Goal: Information Seeking & Learning: Check status

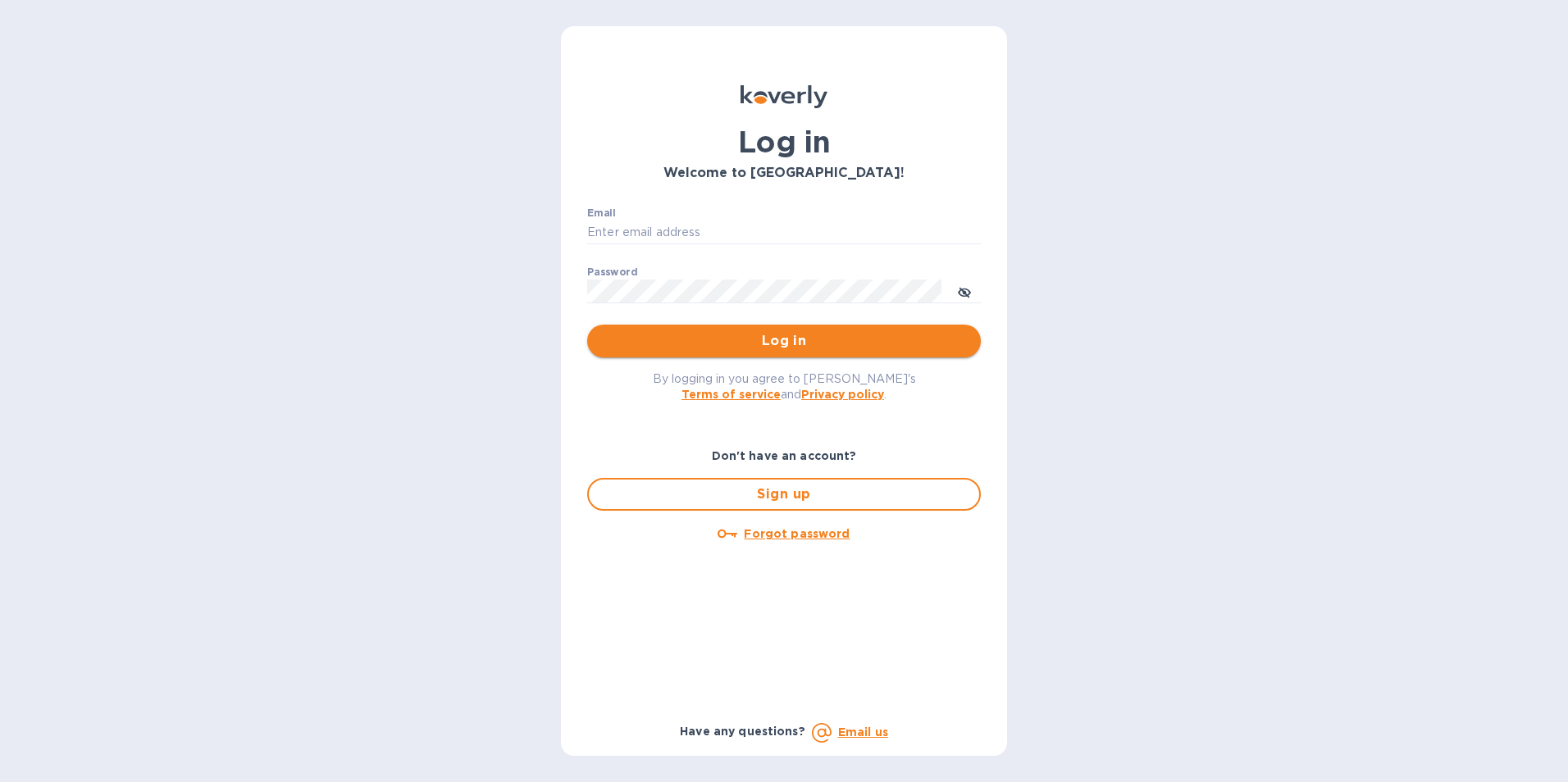
type input "[PERSON_NAME][EMAIL_ADDRESS][PERSON_NAME][PERSON_NAME][DOMAIN_NAME]"
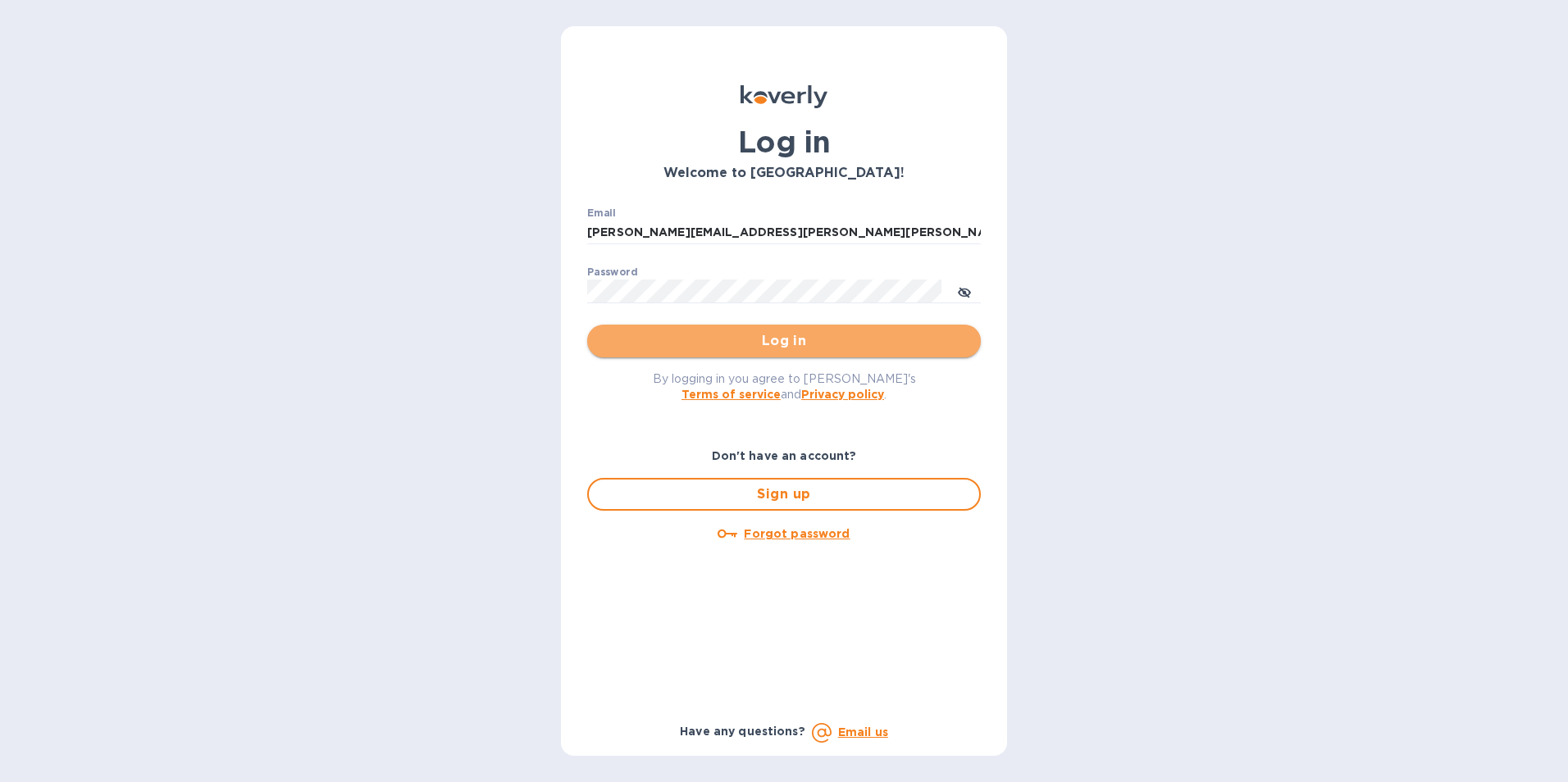
click at [813, 346] on span "Log in" at bounding box center [784, 341] width 368 height 20
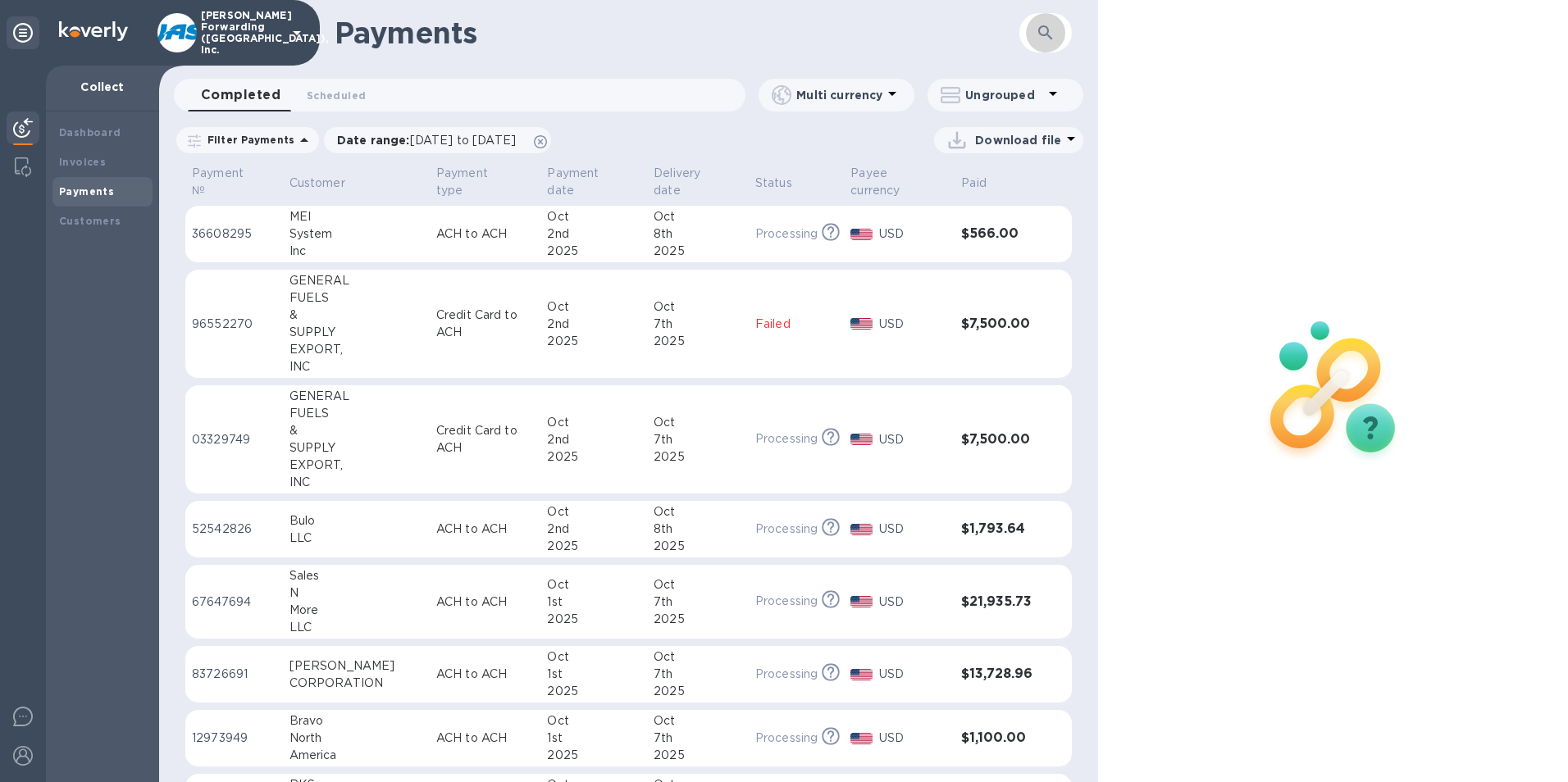
click at [1058, 22] on button "button" at bounding box center [1044, 32] width 39 height 39
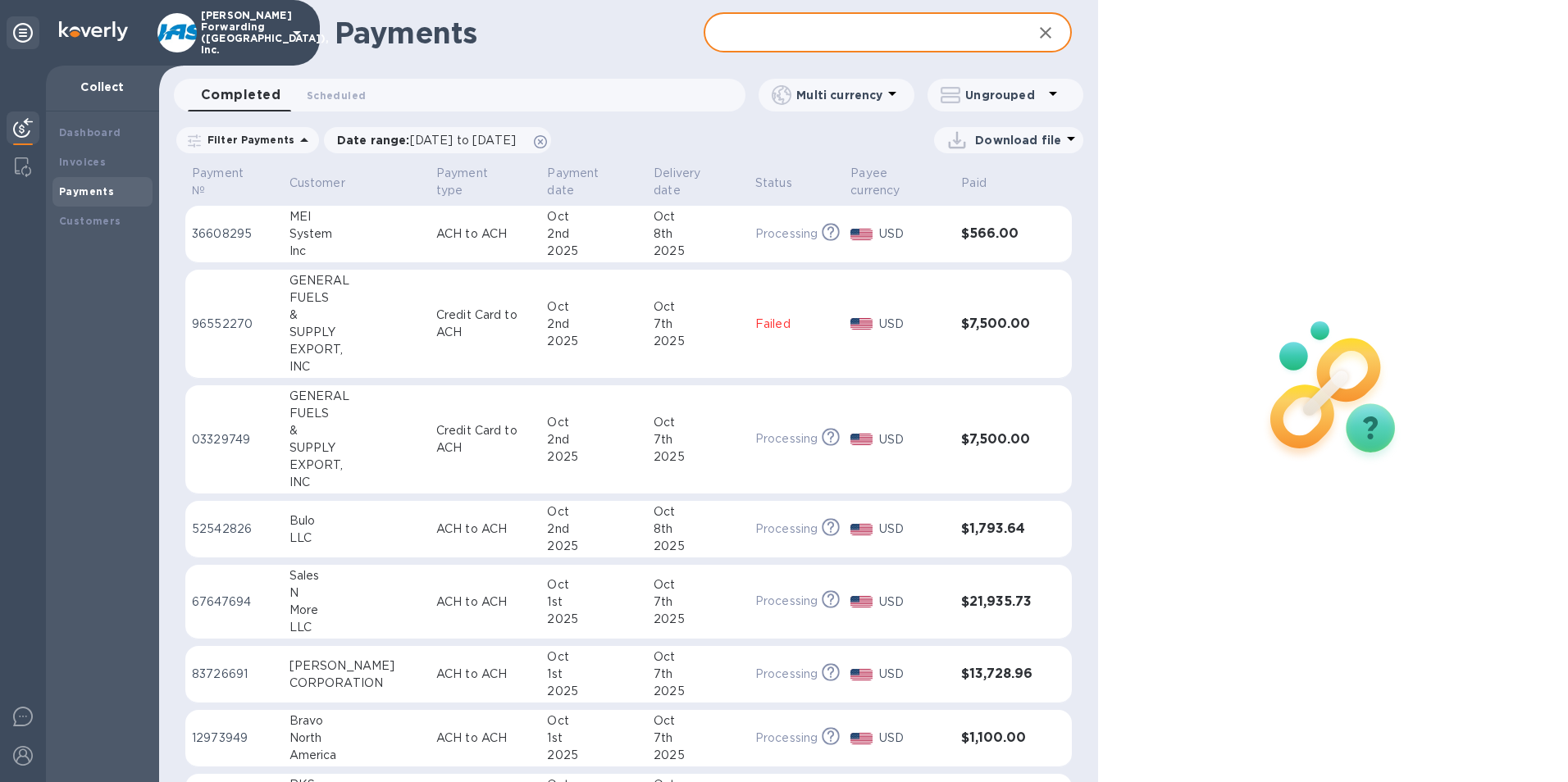
click at [836, 45] on input "text" at bounding box center [862, 33] width 316 height 40
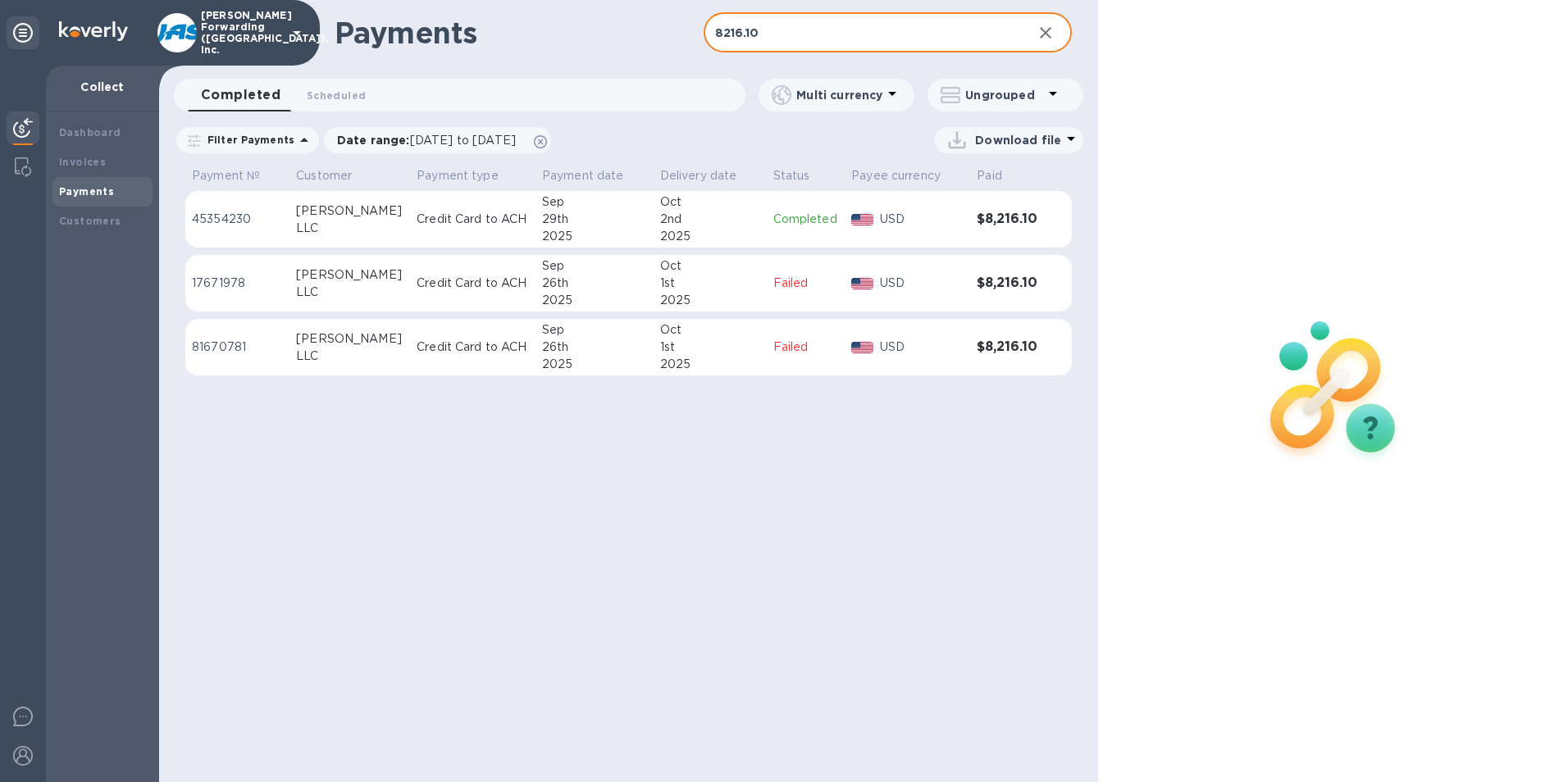
click at [776, 205] on td "Completed" at bounding box center [805, 219] width 79 height 57
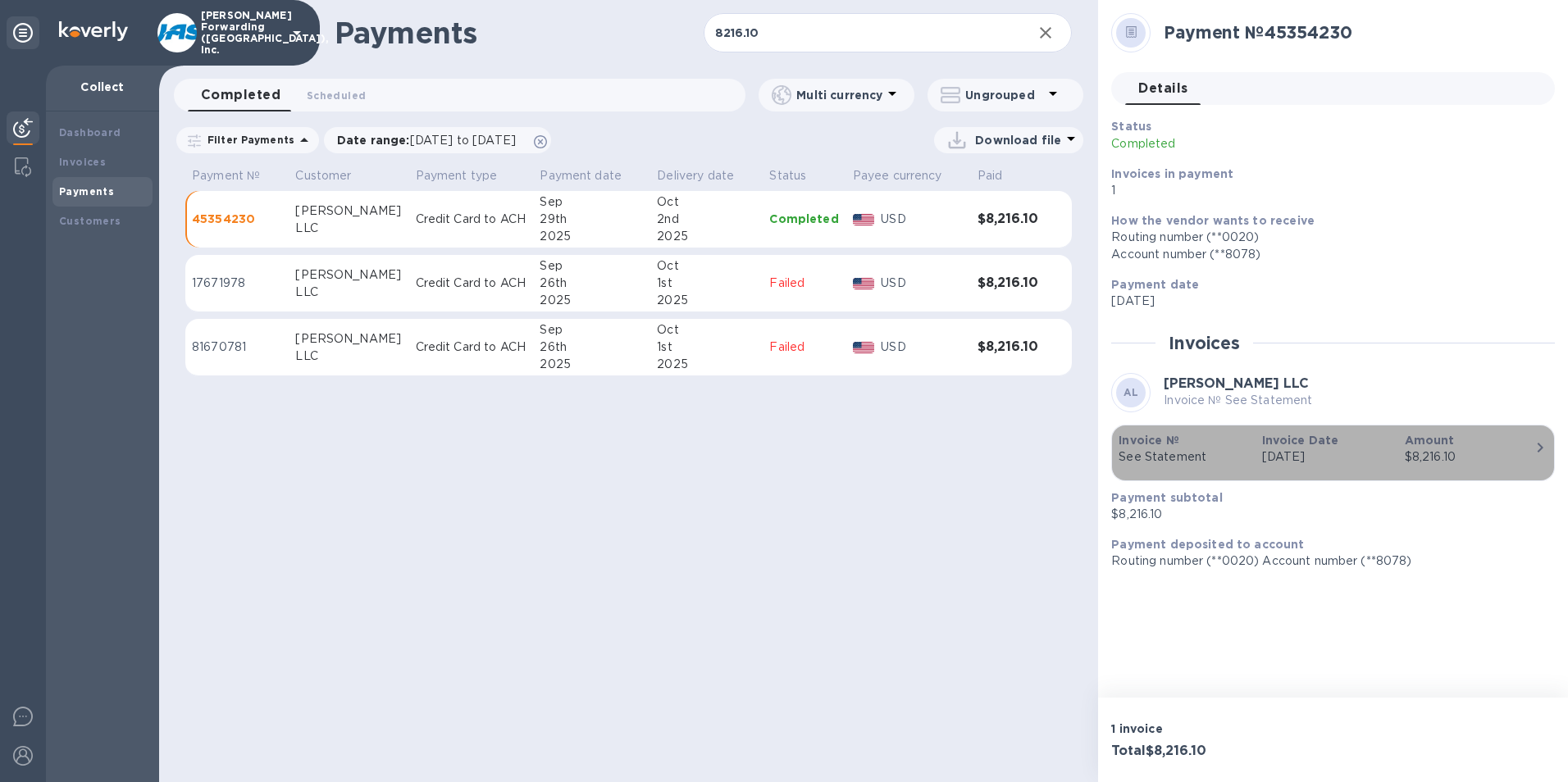
click at [1190, 457] on p "See Statement" at bounding box center [1182, 457] width 129 height 17
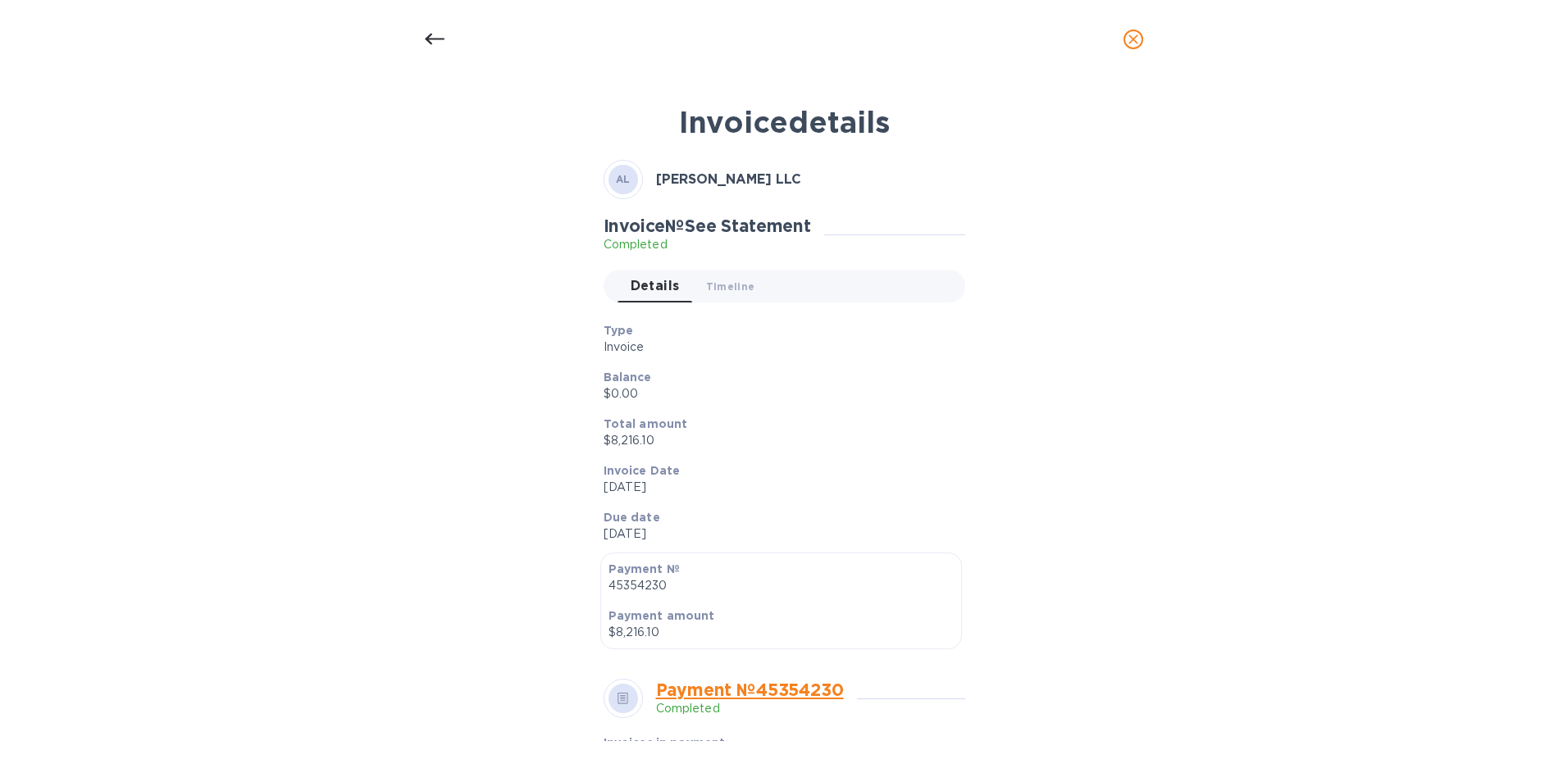
scroll to position [408, 0]
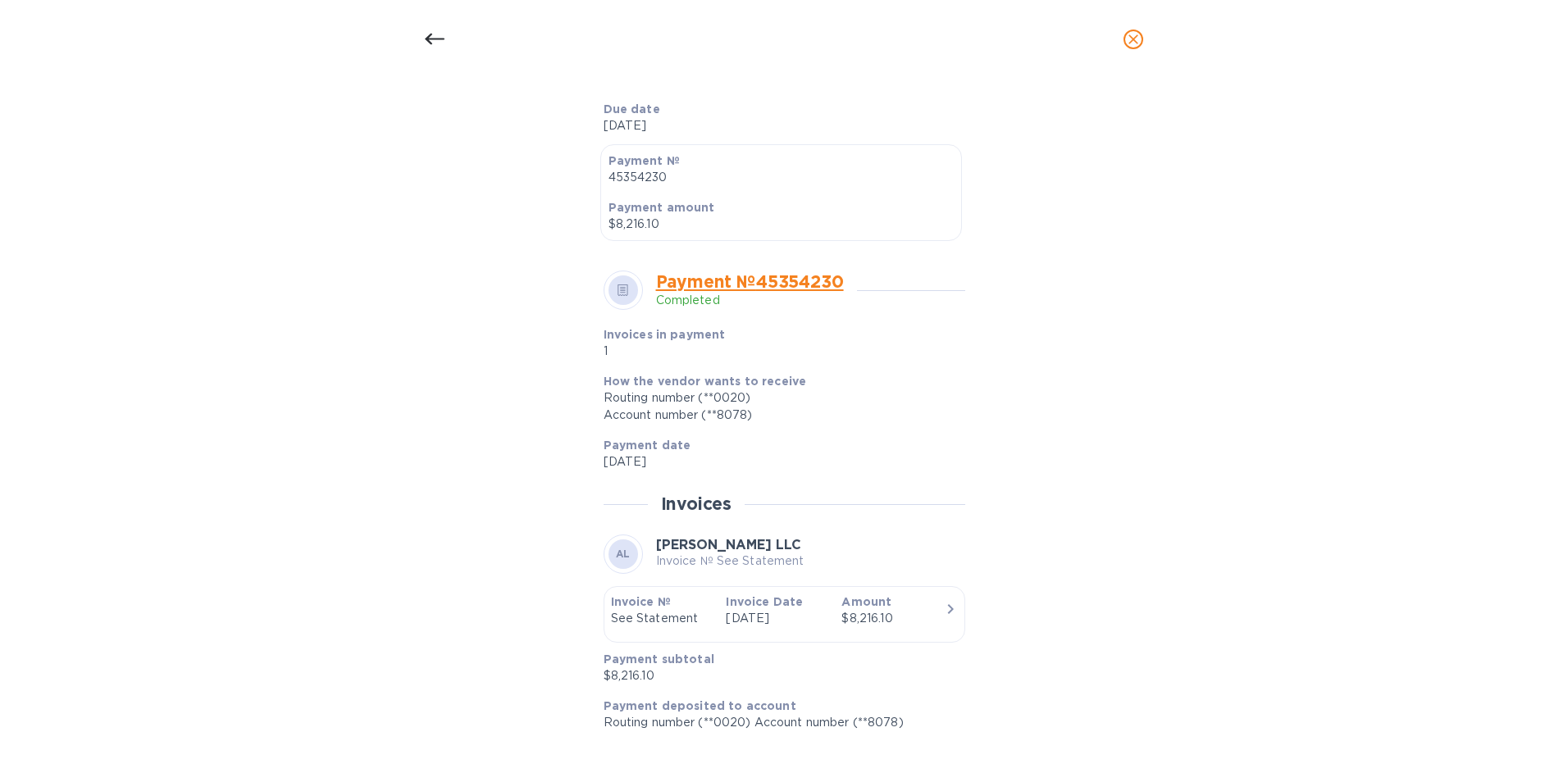
click at [443, 35] on div at bounding box center [434, 39] width 39 height 39
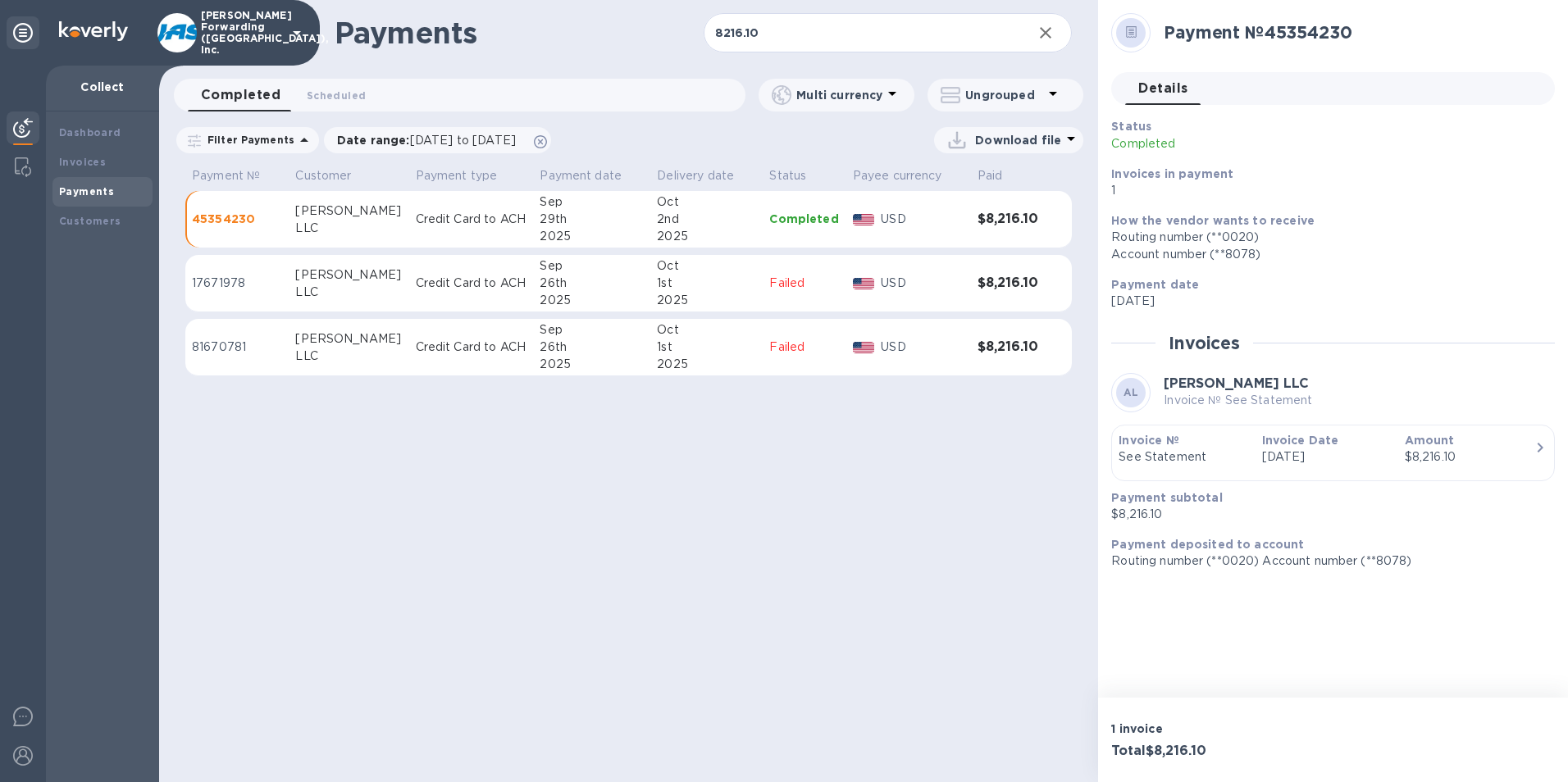
scroll to position [368, 0]
click at [759, 38] on input "8216.10" at bounding box center [862, 33] width 316 height 40
drag, startPoint x: 768, startPoint y: 34, endPoint x: 674, endPoint y: 32, distance: 94.0
click at [674, 32] on div "Payments 8216.10 ​" at bounding box center [628, 33] width 939 height 66
type input "135.00"
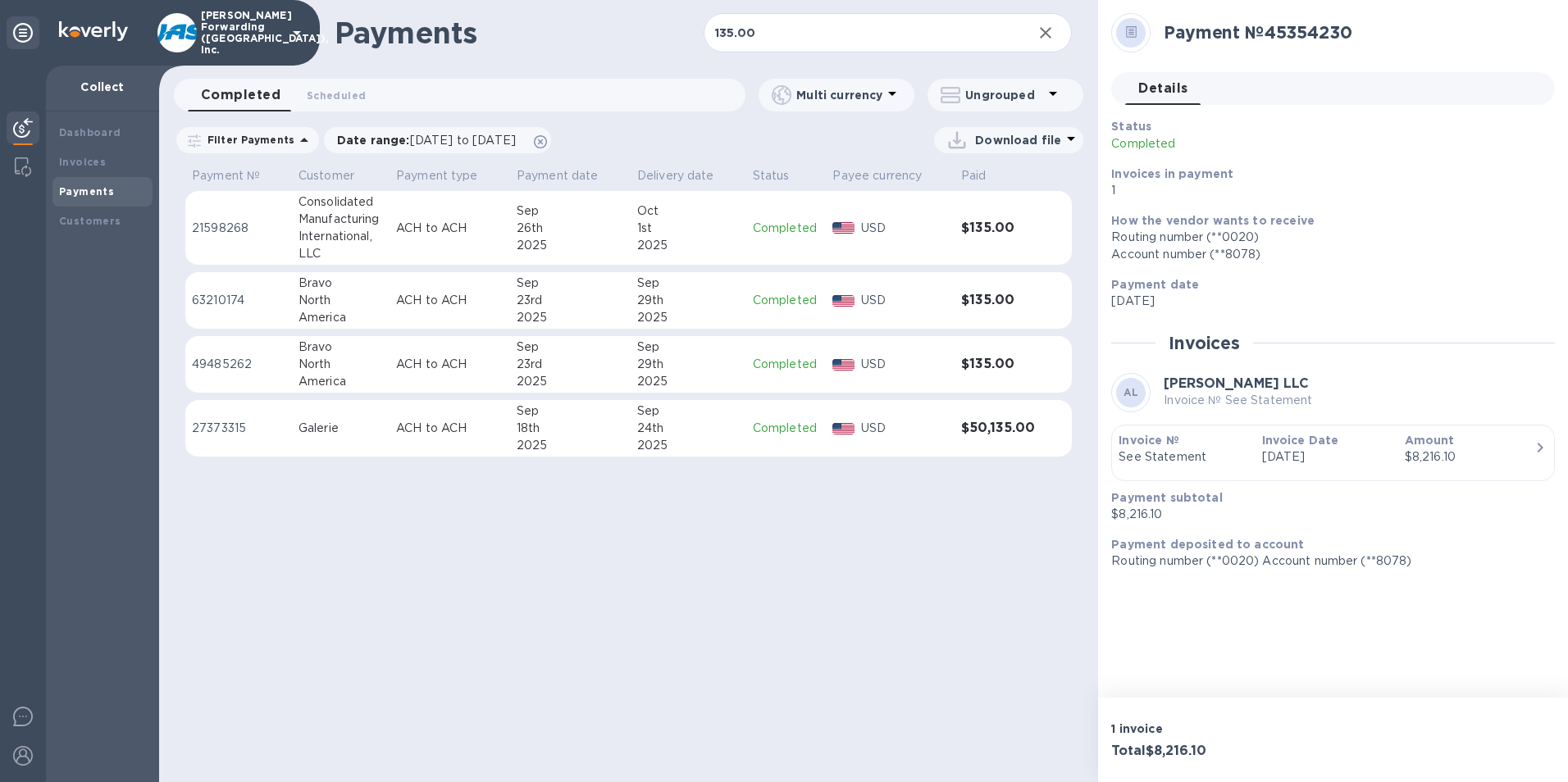
click at [812, 244] on td "Completed" at bounding box center [786, 228] width 81 height 75
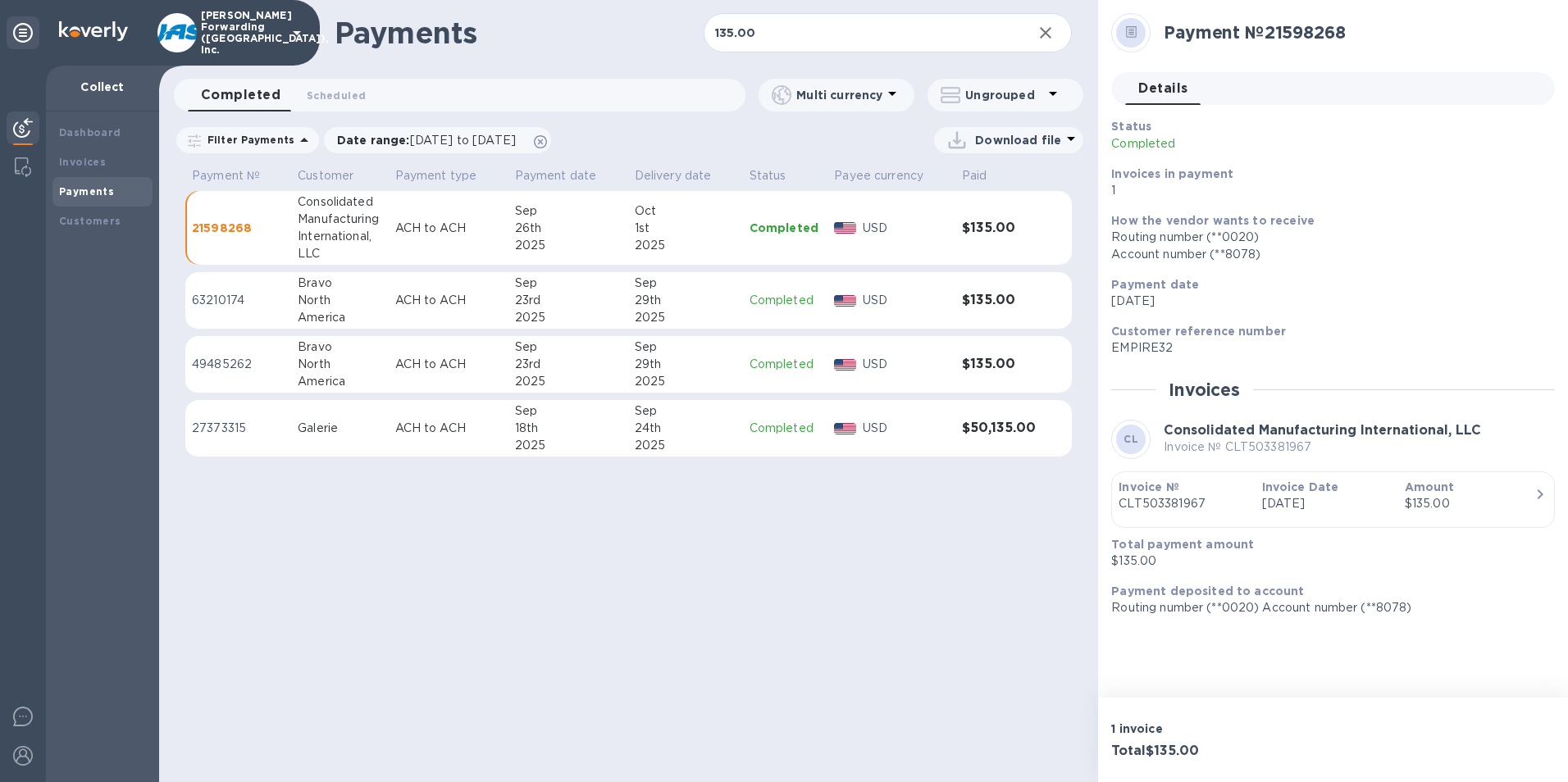
click at [876, 251] on td "USD" at bounding box center [892, 228] width 128 height 75
